Goal: Task Accomplishment & Management: Complete application form

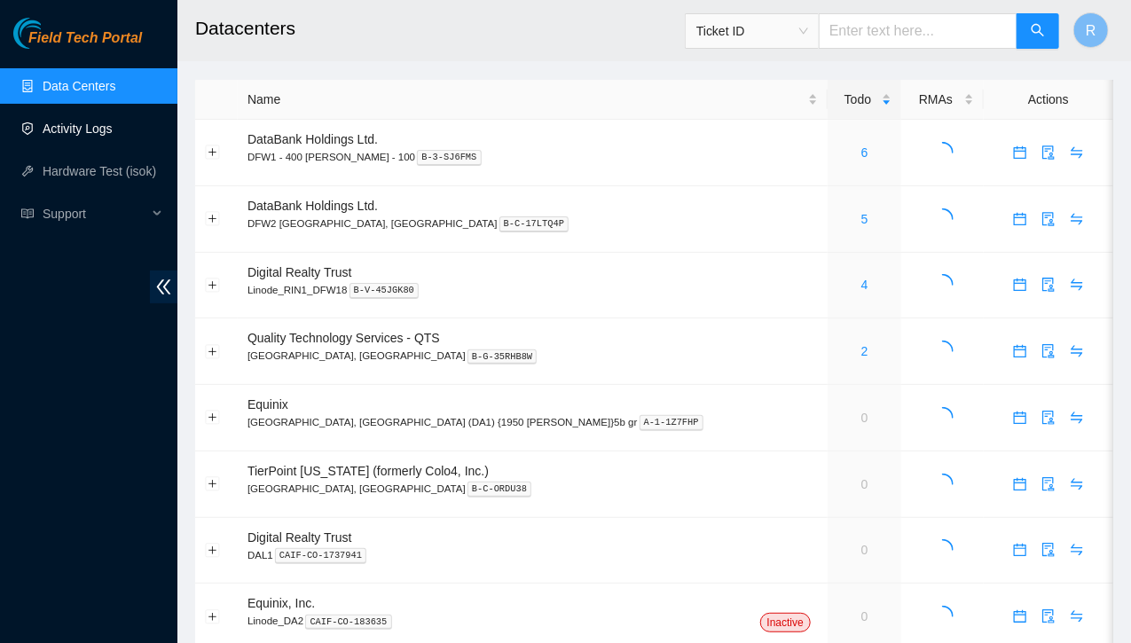
click at [78, 133] on link "Activity Logs" at bounding box center [78, 129] width 70 height 14
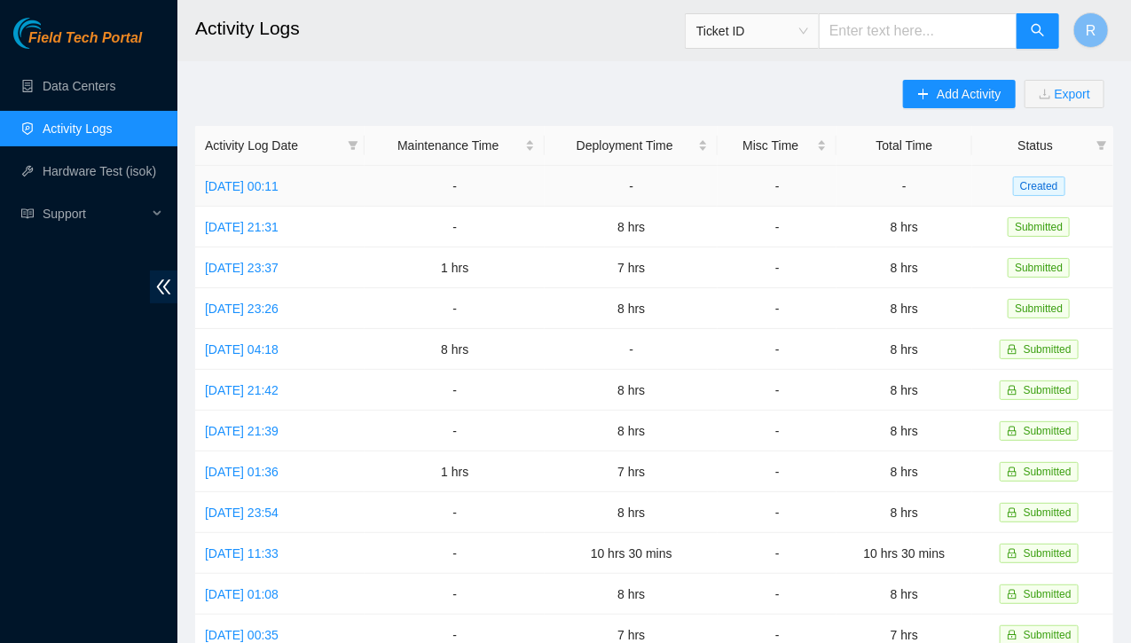
click at [278, 167] on td "[DATE] 00:11" at bounding box center [279, 186] width 169 height 41
click at [277, 185] on link "Thu, 18 Sep 2025 00:11" at bounding box center [242, 186] width 74 height 14
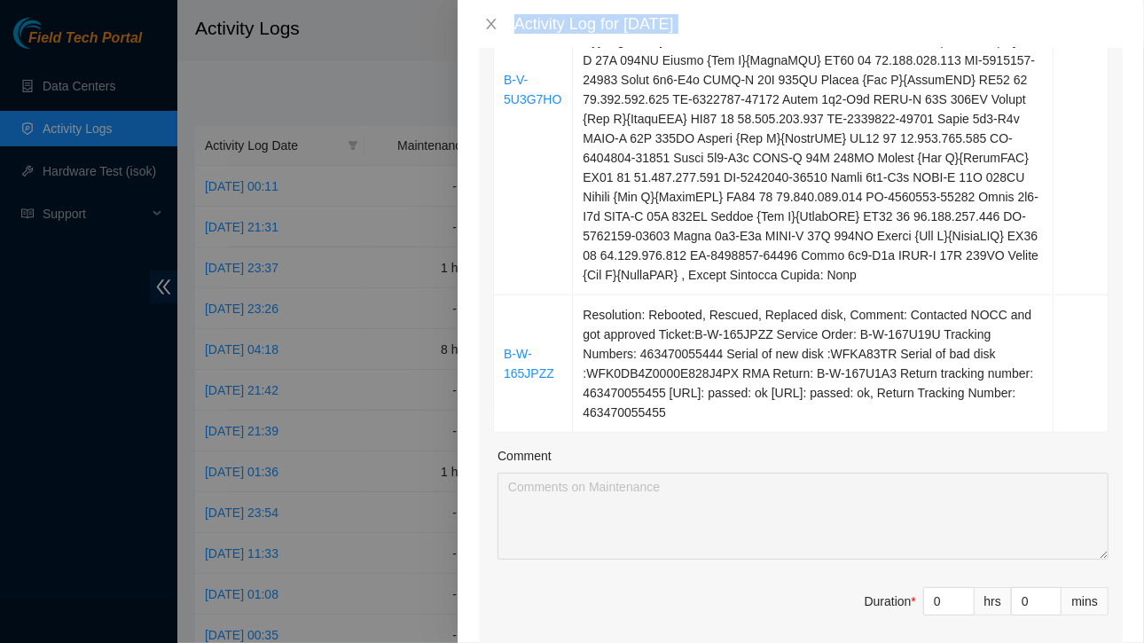
scroll to position [839, 0]
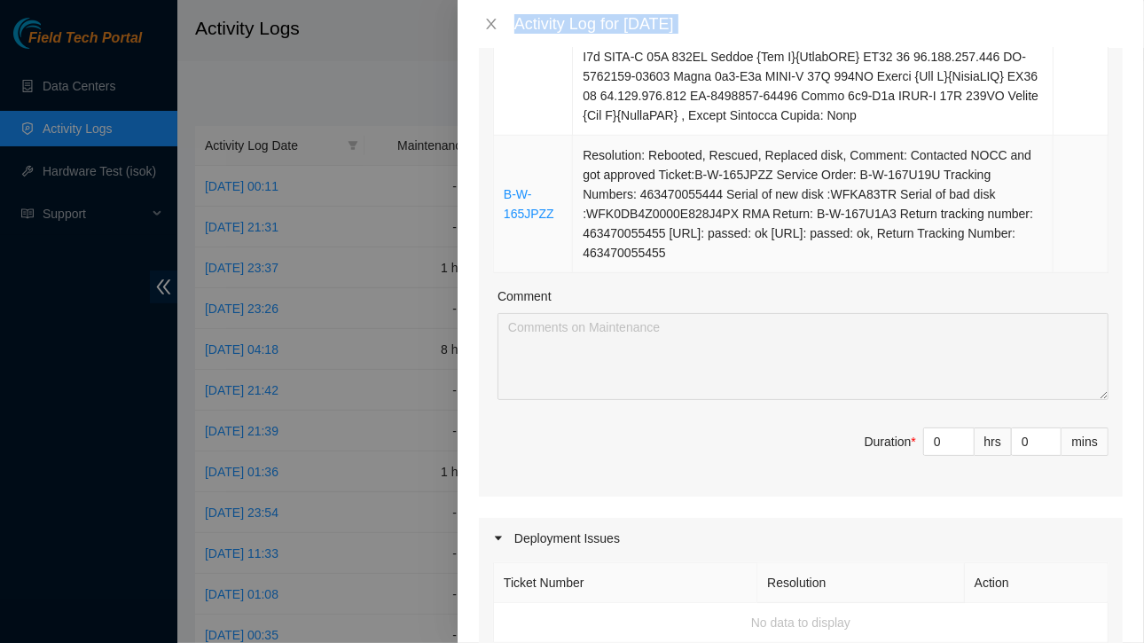
drag, startPoint x: 495, startPoint y: 142, endPoint x: 782, endPoint y: 253, distance: 308.0
copy table "Ticket Number Resolution Action B-W-161VX13 Resolution: Rebooted, Rescued, Repl…"
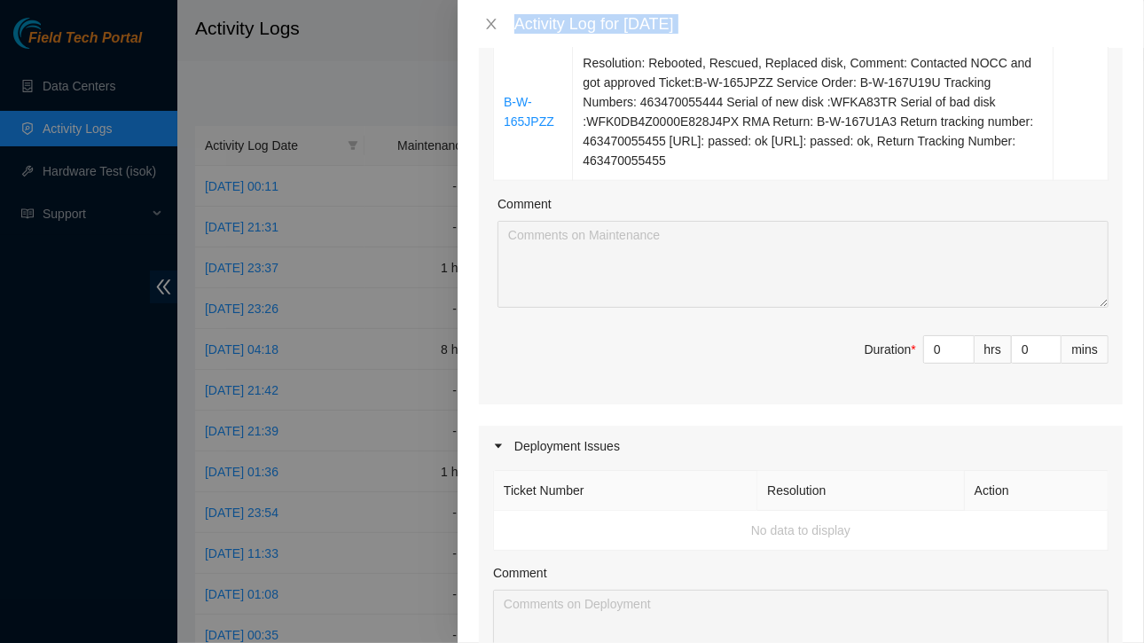
scroll to position [947, 0]
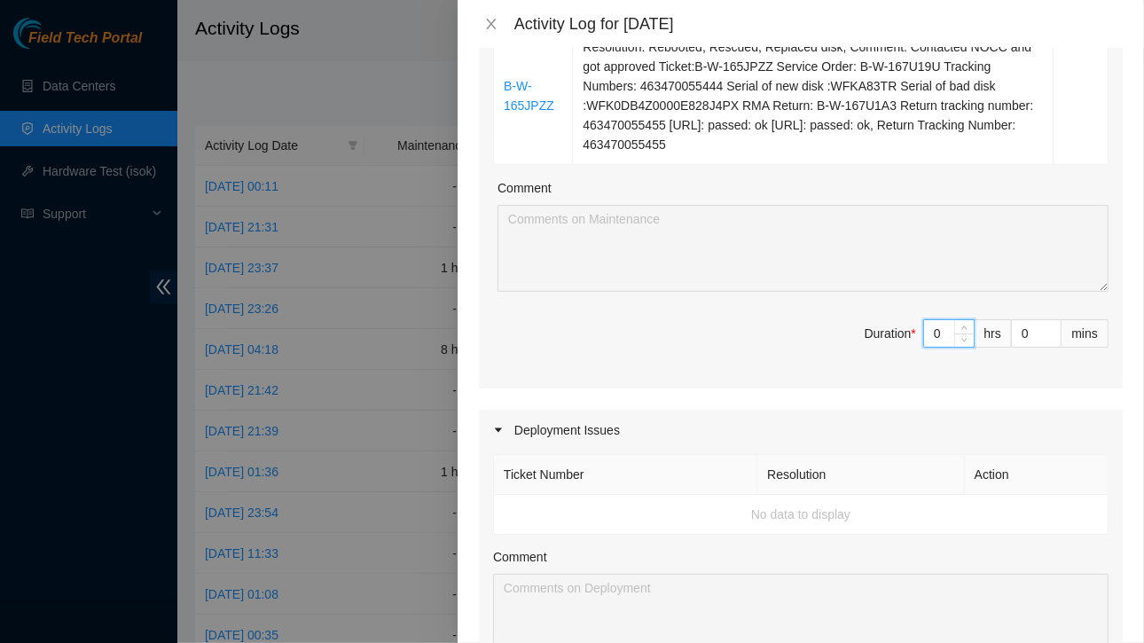
click at [933, 334] on input "0" at bounding box center [949, 333] width 50 height 27
type input "8"
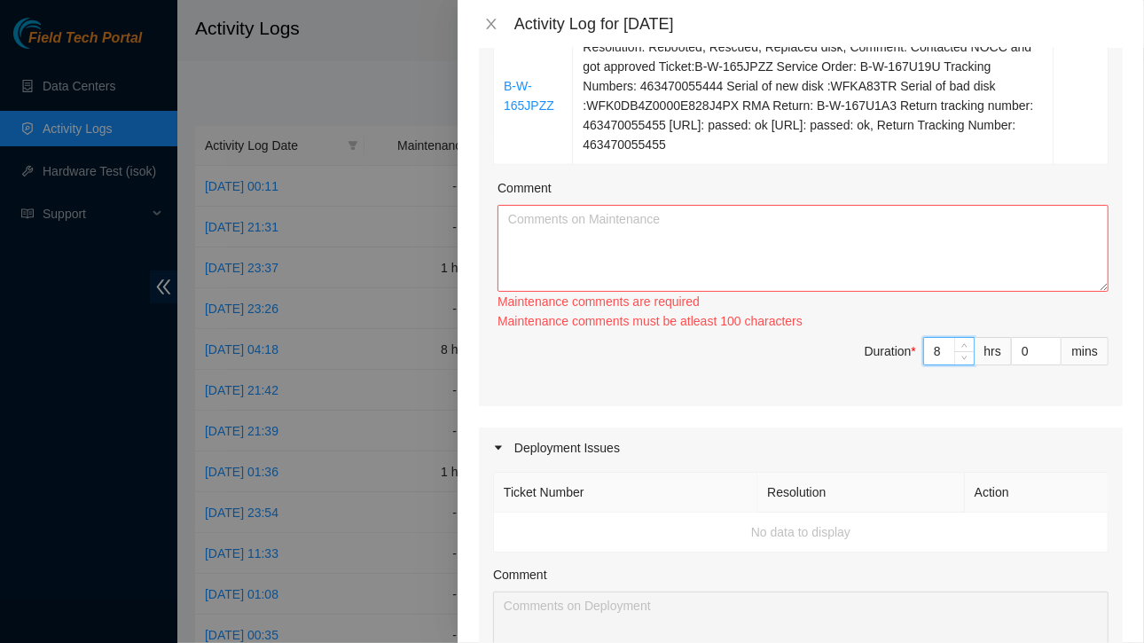
type input "8"
click at [817, 255] on textarea "Comment" at bounding box center [803, 248] width 611 height 87
paste textarea "Ticket Number Resolution Action B-W-161VX13 Resolution: Rebooted, Rescued, Repl…"
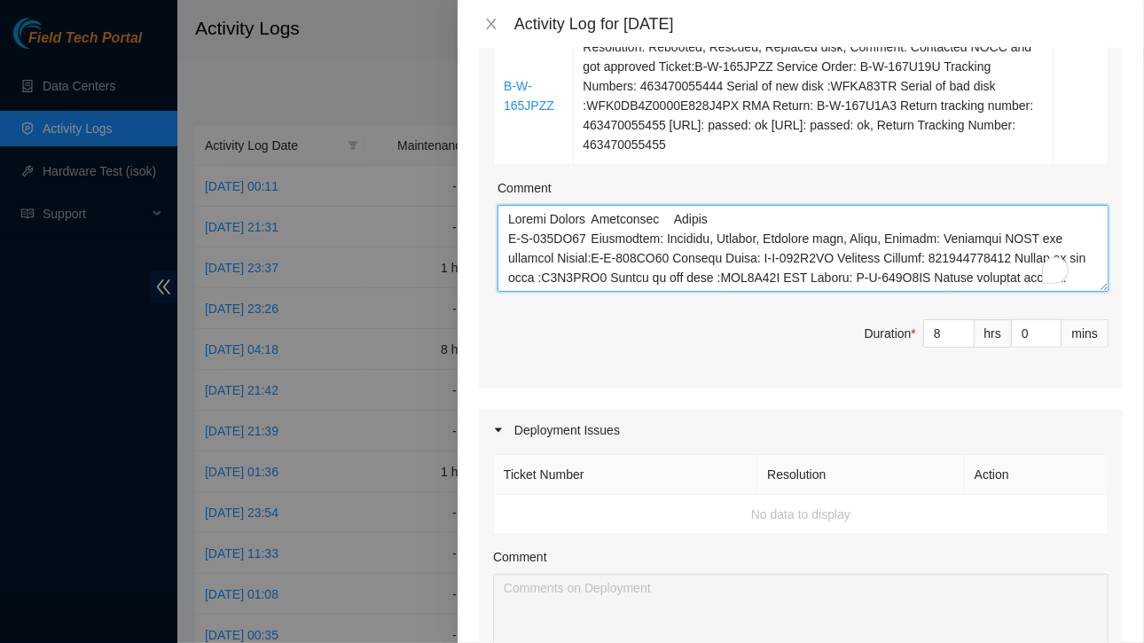
scroll to position [463, 0]
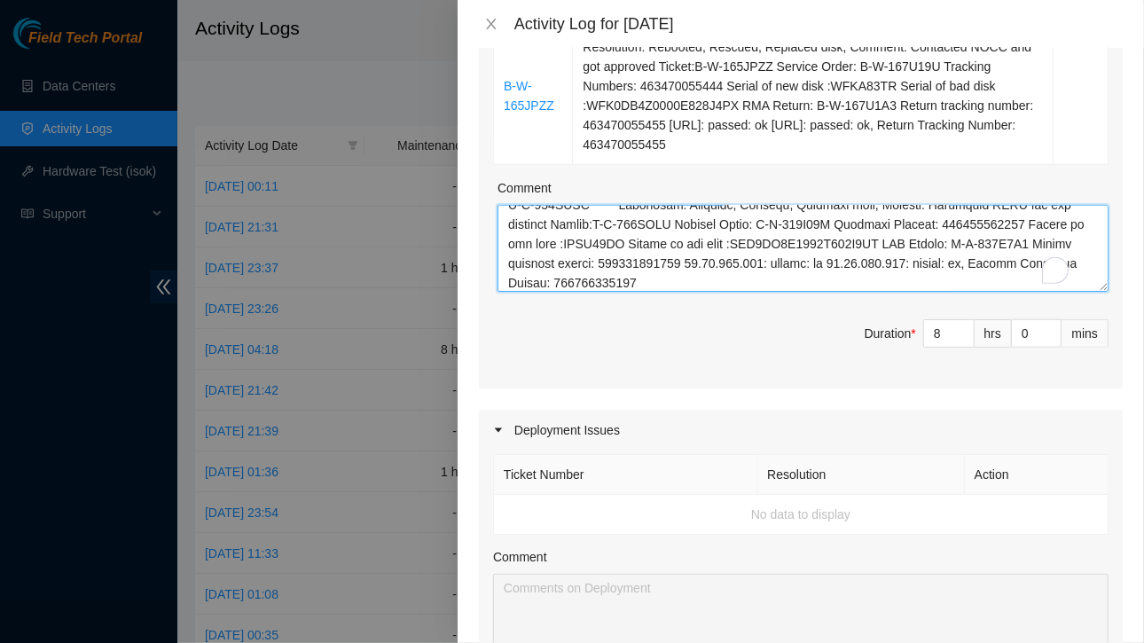
click at [817, 255] on textarea "Comment" at bounding box center [803, 248] width 611 height 87
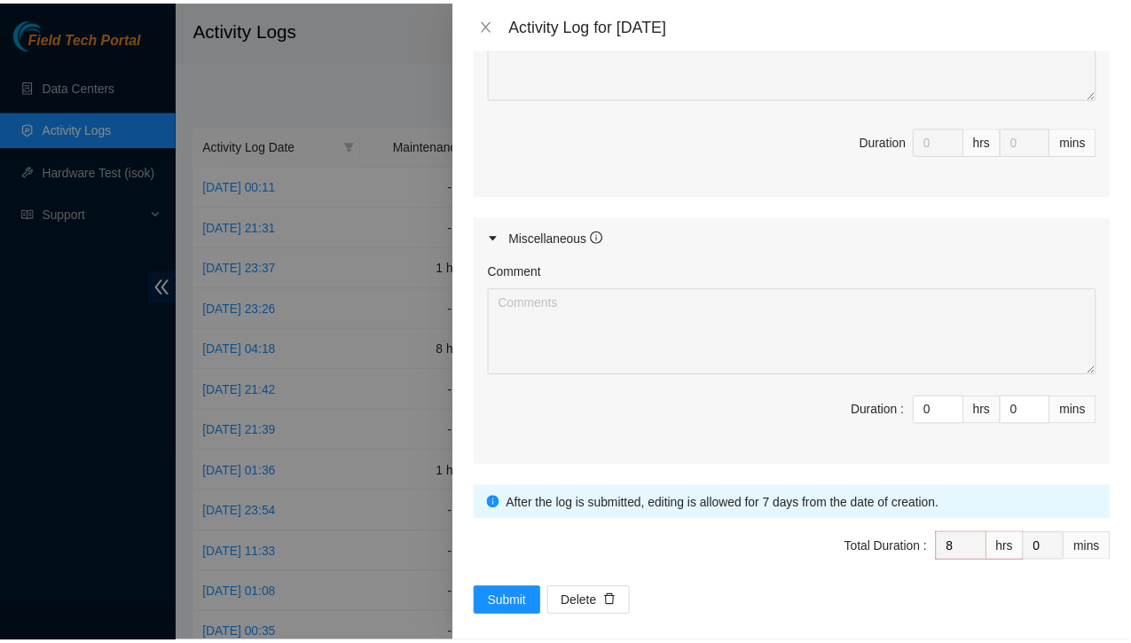
scroll to position [1510, 0]
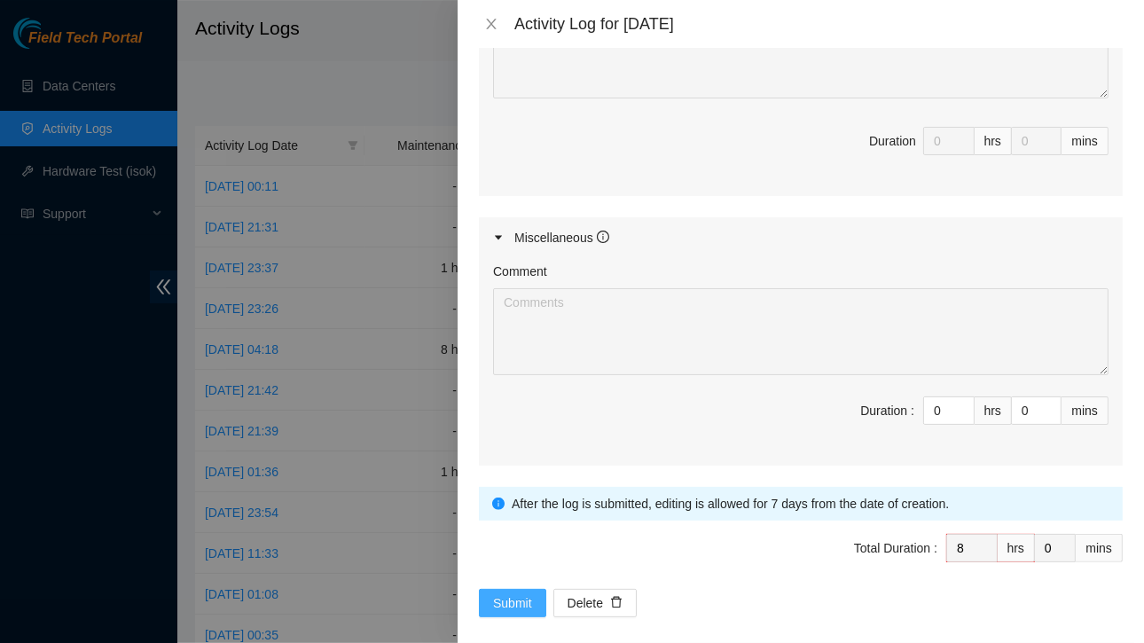
type textarea "Ticket Number Resolution Action B-W-161VX13 Resolution: Rebooted, Rescued, Repl…"
click at [493, 598] on span "Submit" at bounding box center [512, 603] width 39 height 20
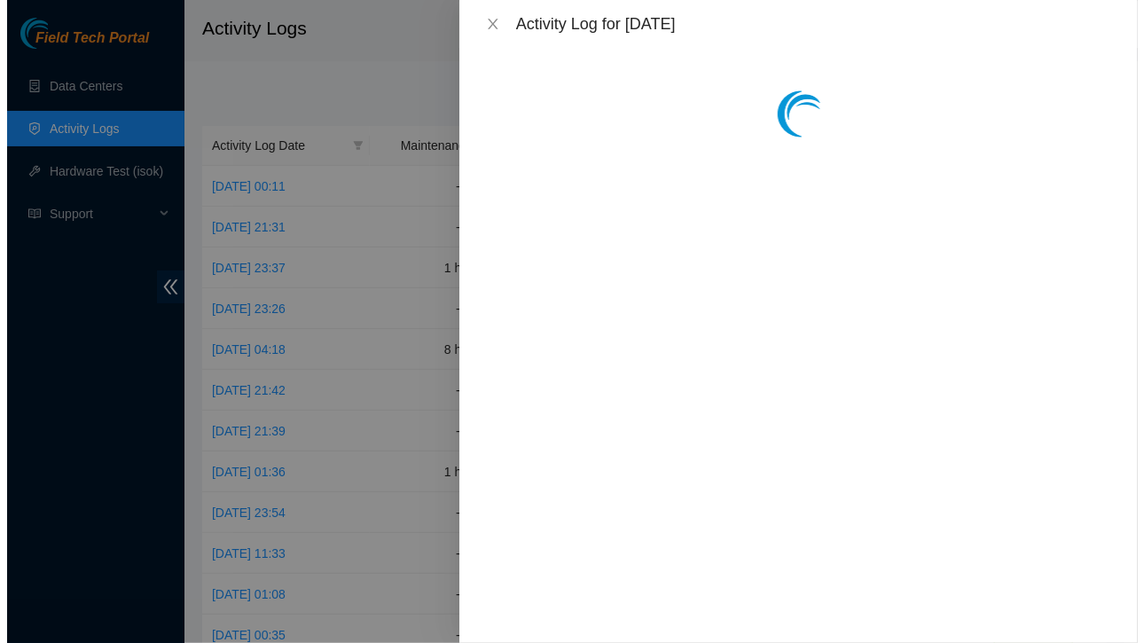
scroll to position [0, 0]
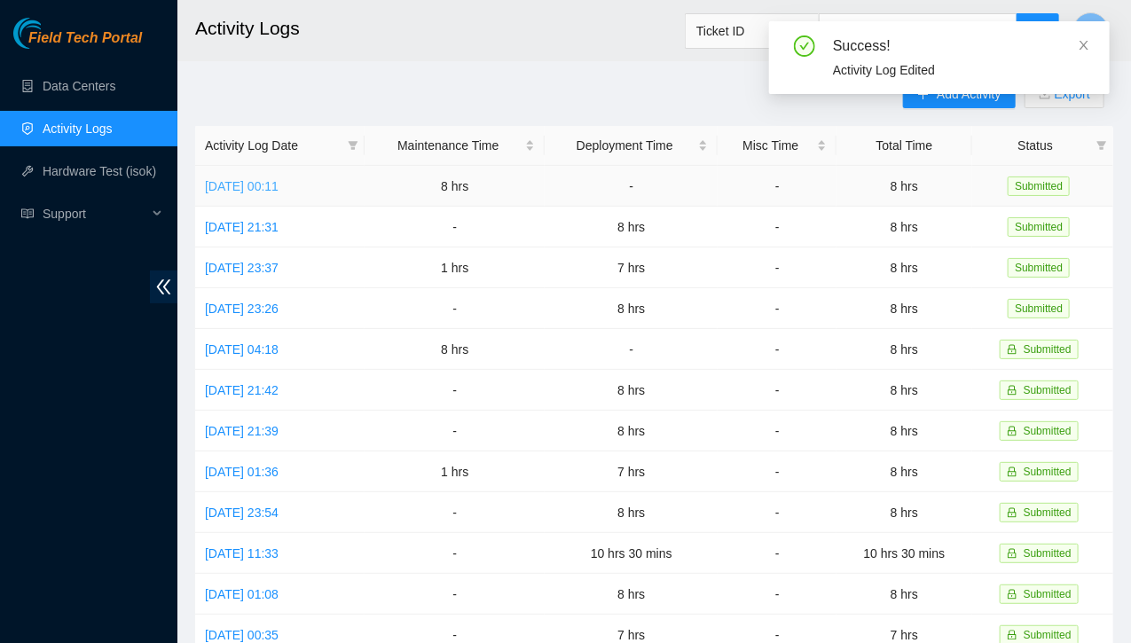
click at [269, 184] on link "Thu, 18 Sep 2025 00:11" at bounding box center [242, 186] width 74 height 14
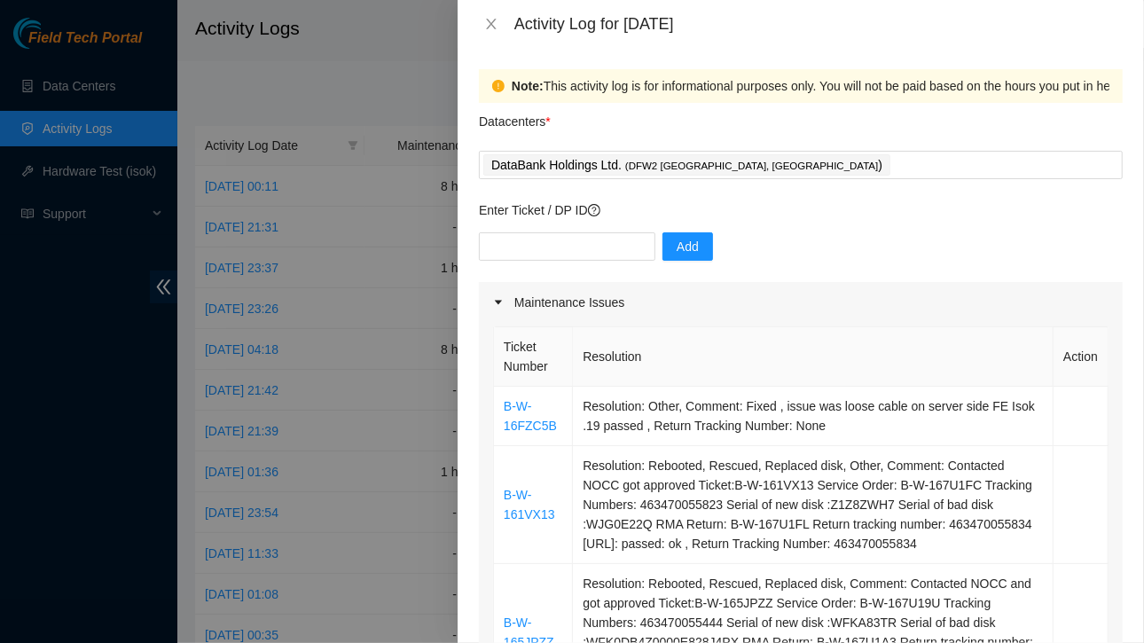
scroll to position [1, 0]
click at [491, 24] on icon "close" at bounding box center [491, 24] width 10 height 11
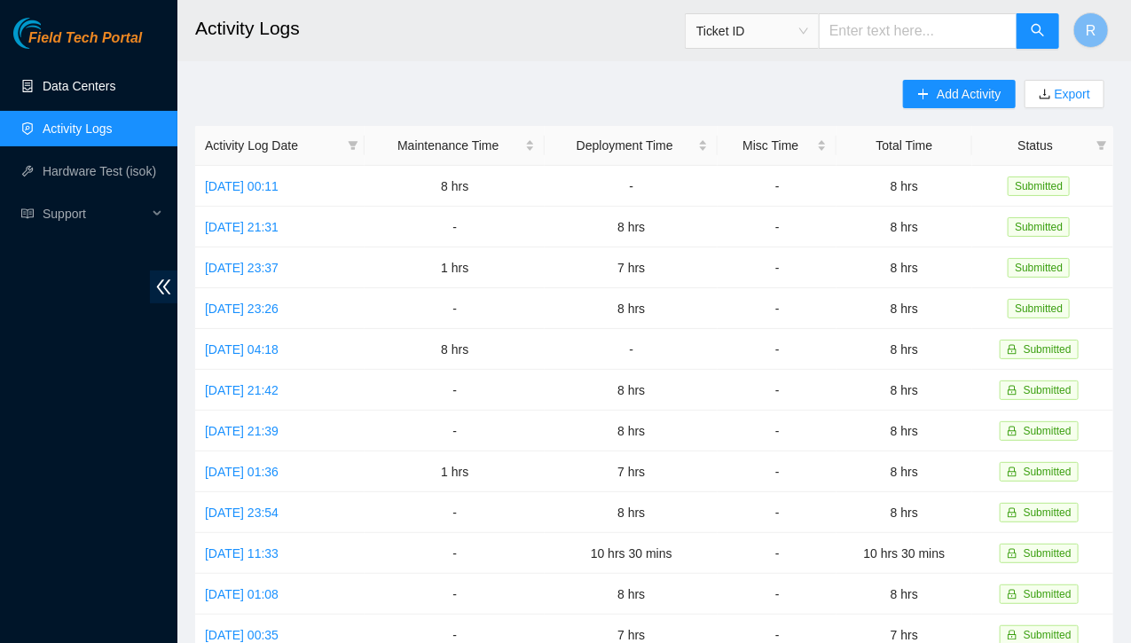
click at [76, 88] on link "Data Centers" at bounding box center [79, 86] width 73 height 14
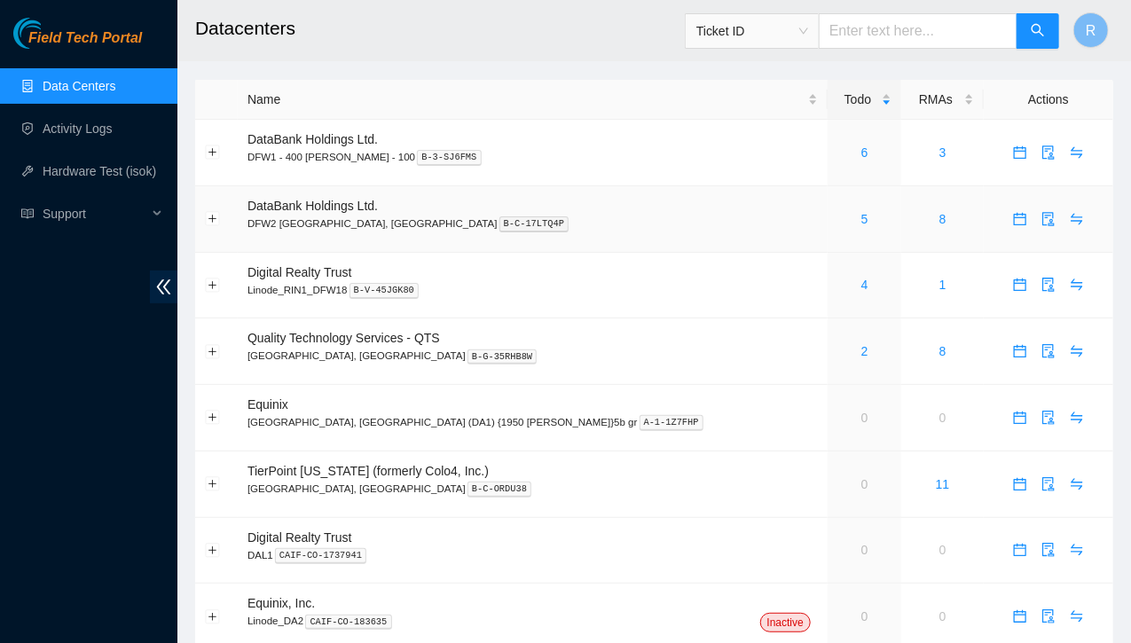
click at [837, 224] on div "5" at bounding box center [864, 219] width 54 height 20
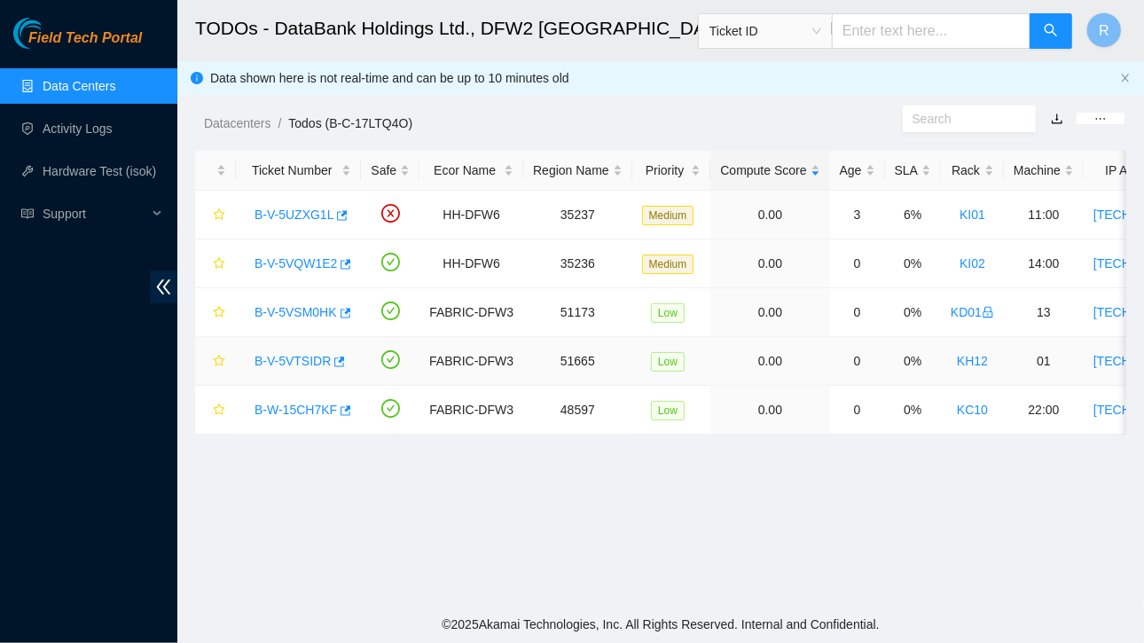
click at [291, 357] on link "B-V-5VTSIDR" at bounding box center [293, 361] width 76 height 14
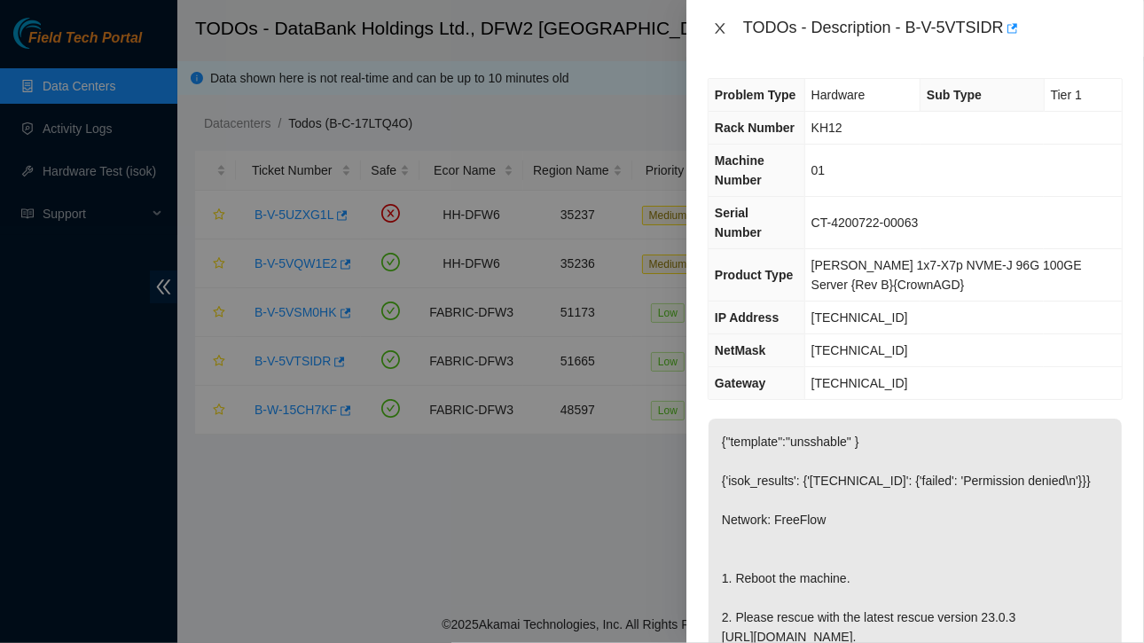
click at [721, 27] on icon "close" at bounding box center [720, 28] width 10 height 11
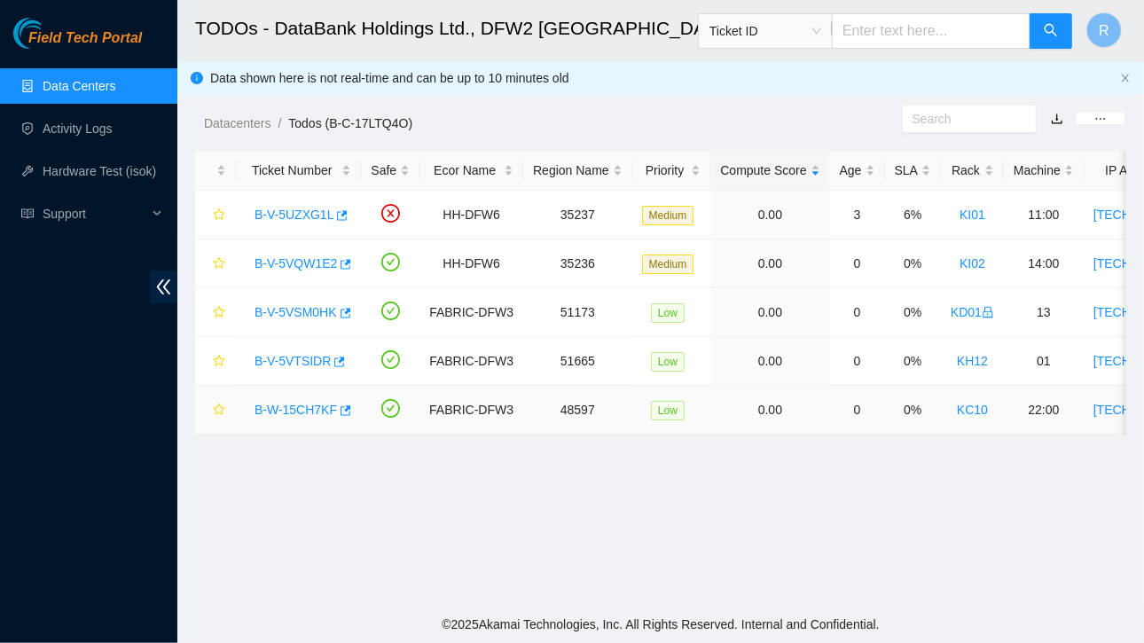
click at [294, 406] on link "B-W-15CH7KF" at bounding box center [296, 410] width 82 height 14
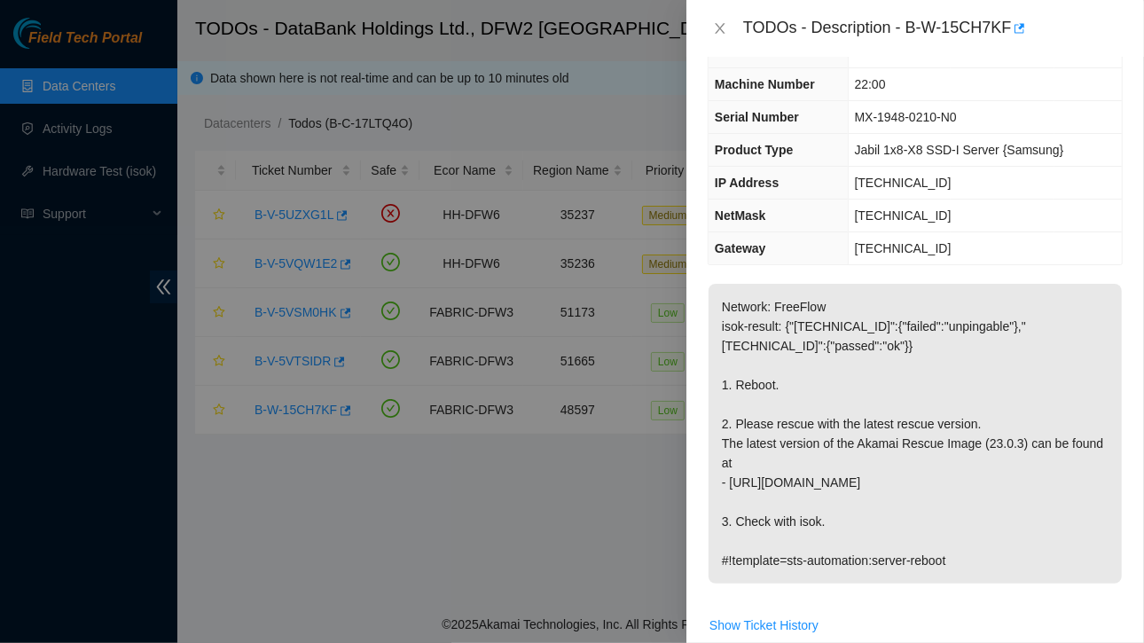
scroll to position [71, 0]
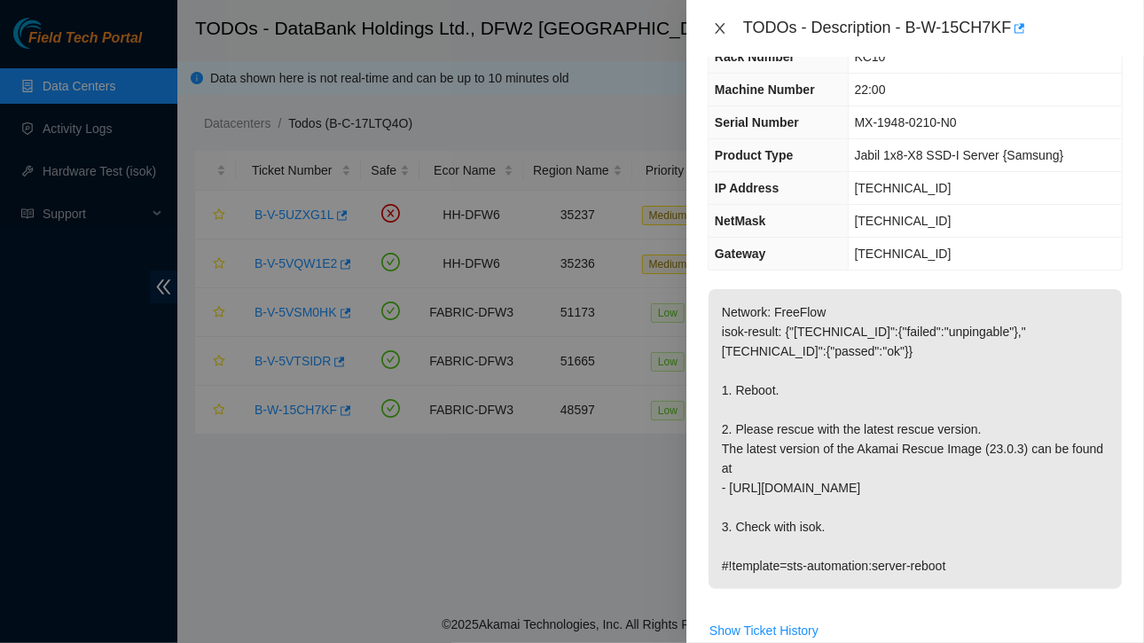
click at [724, 27] on icon "close" at bounding box center [720, 28] width 14 height 14
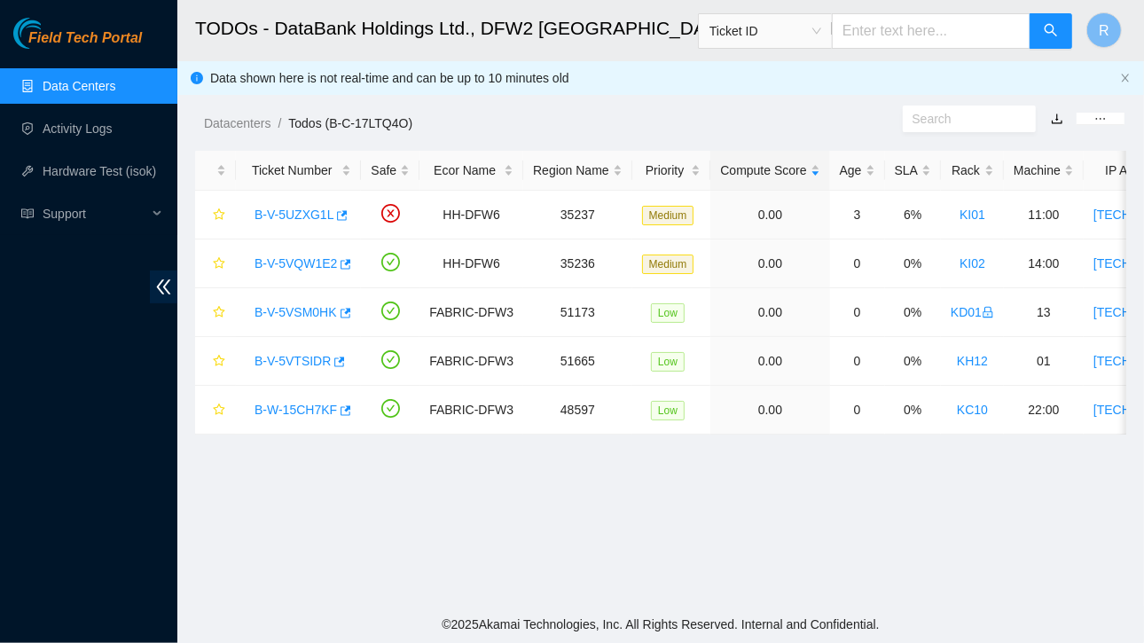
scroll to position [90, 0]
click at [279, 261] on link "B-V-5VQW1E2" at bounding box center [296, 263] width 82 height 14
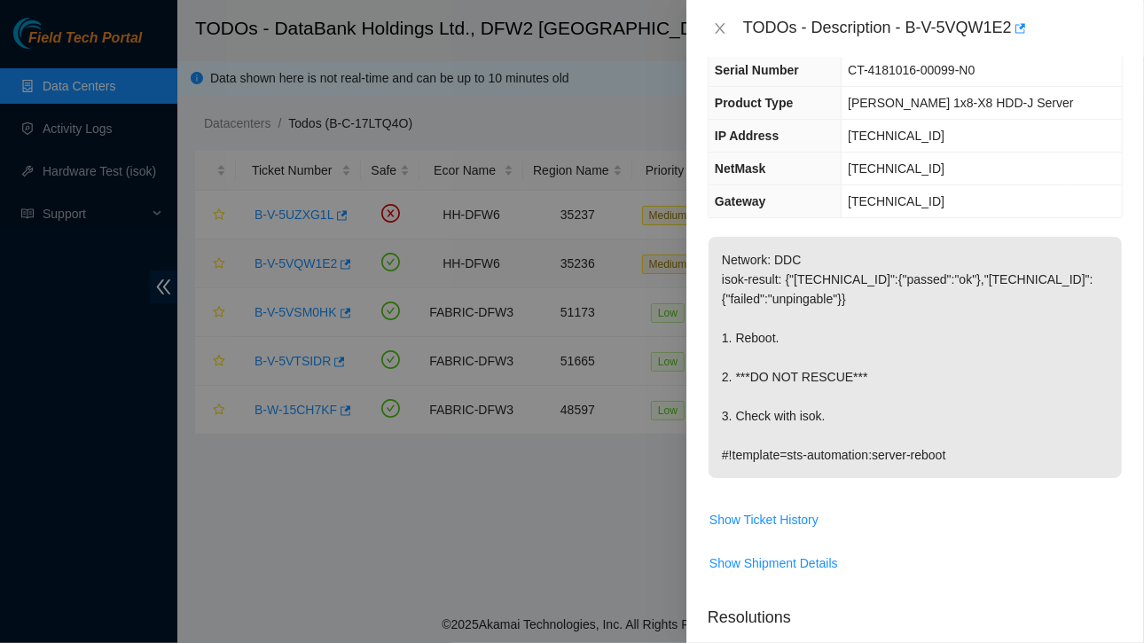
scroll to position [71, 0]
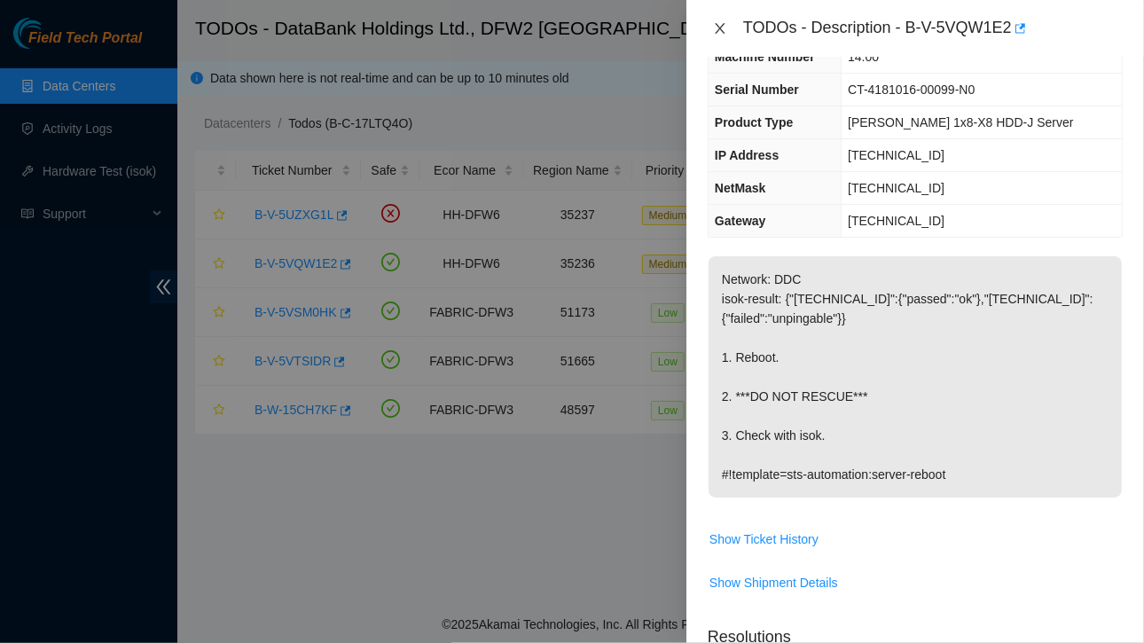
click at [718, 26] on icon "close" at bounding box center [720, 28] width 10 height 11
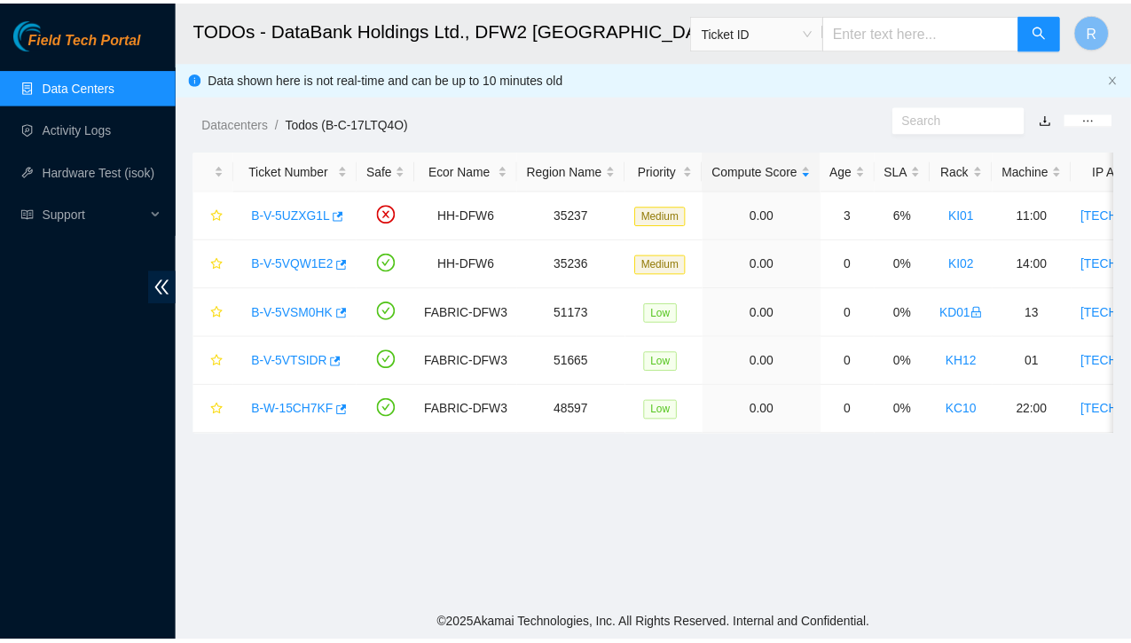
scroll to position [90, 0]
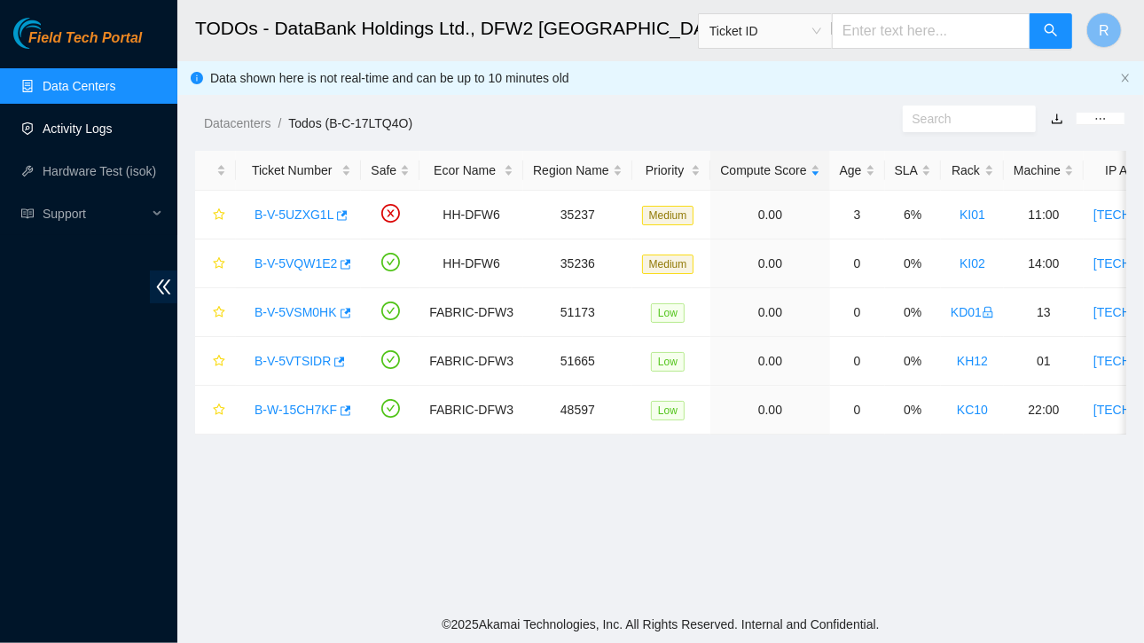
click at [73, 134] on link "Activity Logs" at bounding box center [78, 129] width 70 height 14
